Goal: Task Accomplishment & Management: Manage account settings

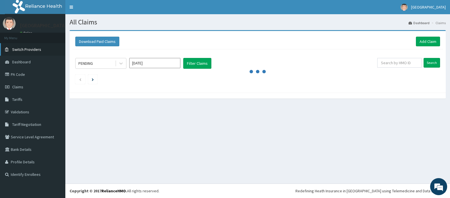
click at [37, 47] on span "Switch Providers" at bounding box center [26, 49] width 29 height 5
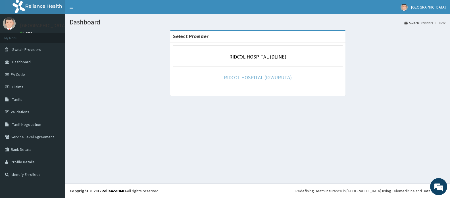
click at [245, 78] on link "RIDCOL HOSPITAL (IGWURUTA)" at bounding box center [258, 77] width 68 height 7
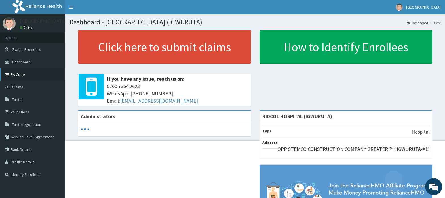
click at [19, 73] on link "PA Code" at bounding box center [32, 74] width 65 height 12
